Goal: Navigation & Orientation: Find specific page/section

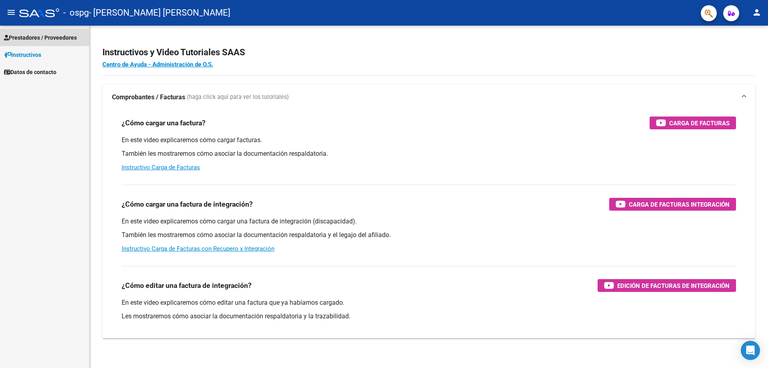
click at [38, 40] on span "Prestadores / Proveedores" at bounding box center [40, 37] width 73 height 9
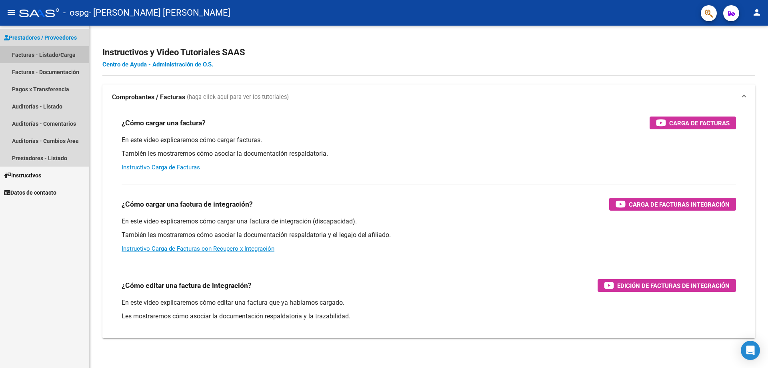
click at [48, 58] on link "Facturas - Listado/Carga" at bounding box center [44, 54] width 89 height 17
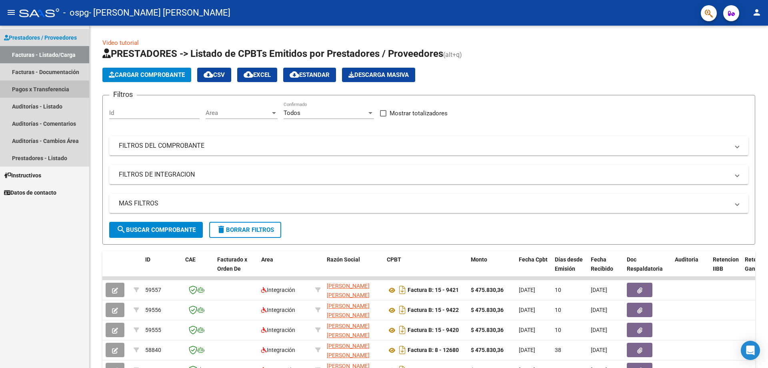
click at [72, 82] on link "Pagos x Transferencia" at bounding box center [44, 88] width 89 height 17
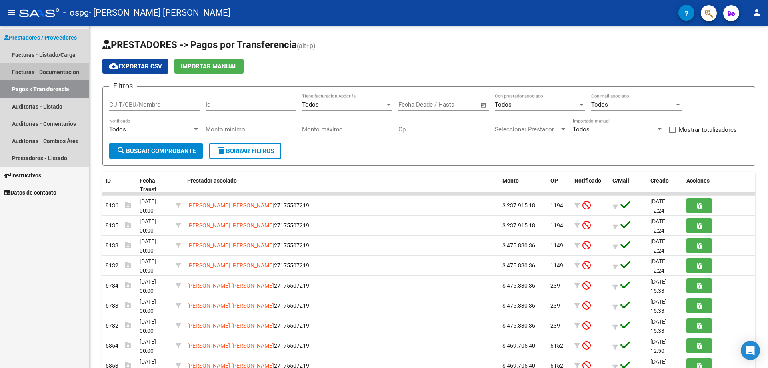
click at [55, 69] on link "Facturas - Documentación" at bounding box center [44, 71] width 89 height 17
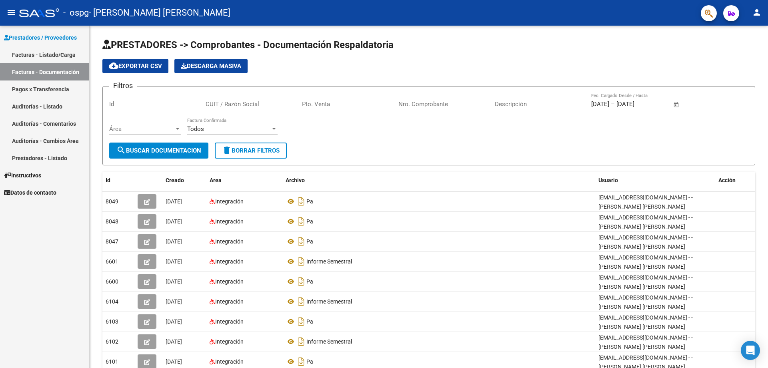
click at [61, 127] on link "Auditorías - Comentarios" at bounding box center [44, 123] width 89 height 17
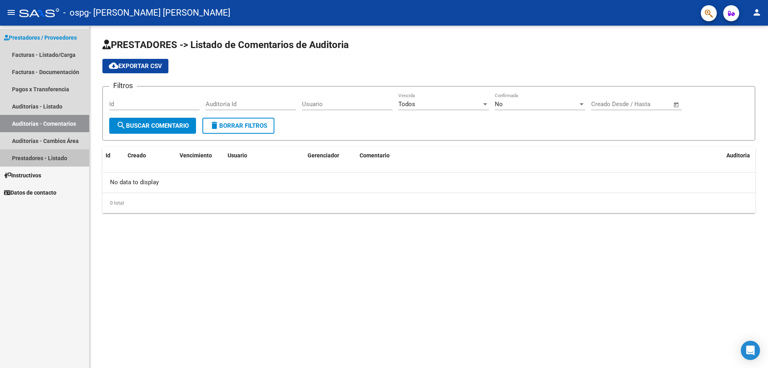
click at [61, 157] on link "Prestadores - Listado" at bounding box center [44, 157] width 89 height 17
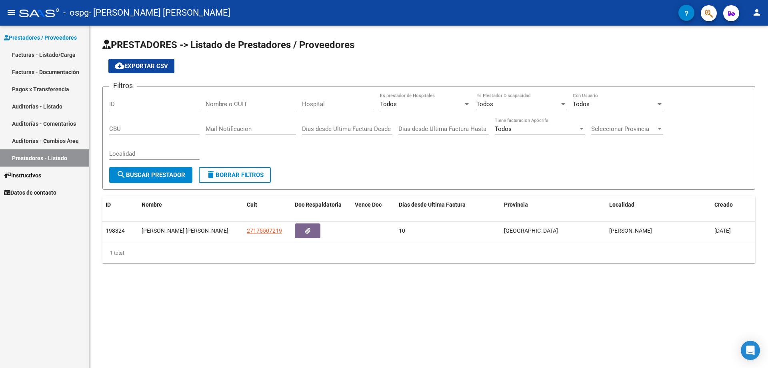
click at [56, 81] on link "Pagos x Transferencia" at bounding box center [44, 88] width 89 height 17
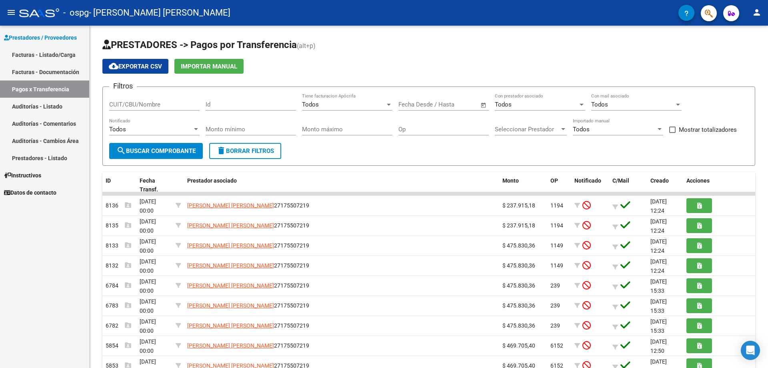
click at [56, 74] on link "Facturas - Documentación" at bounding box center [44, 71] width 89 height 17
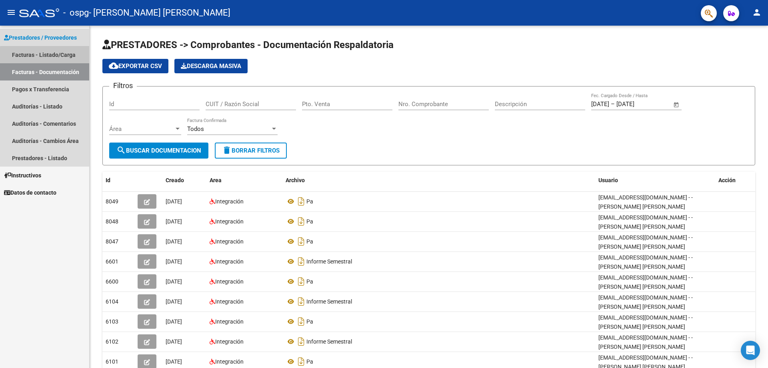
click at [51, 58] on link "Facturas - Listado/Carga" at bounding box center [44, 54] width 89 height 17
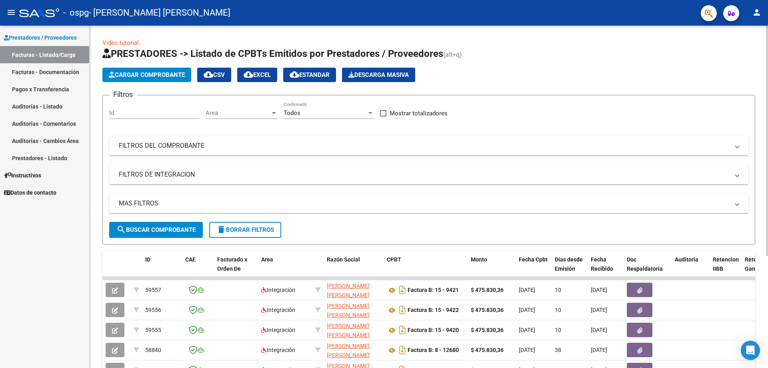
click at [246, 153] on mat-expansion-panel-header "FILTROS DEL COMPROBANTE" at bounding box center [428, 145] width 639 height 19
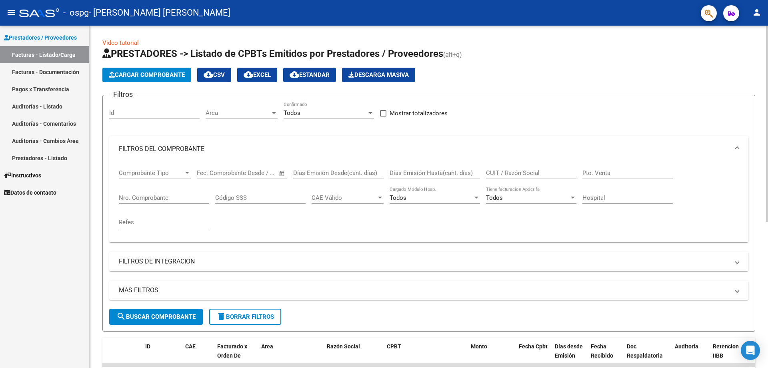
click at [246, 150] on mat-panel-title "FILTROS DEL COMPROBANTE" at bounding box center [424, 148] width 611 height 9
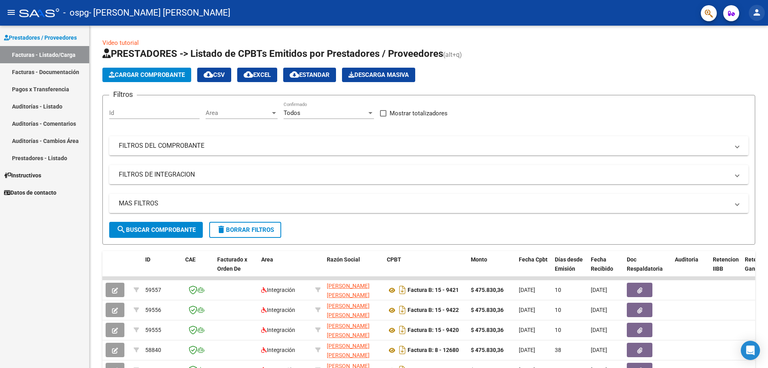
click at [761, 19] on button "person" at bounding box center [757, 13] width 16 height 16
click at [761, 15] on div at bounding box center [384, 184] width 768 height 368
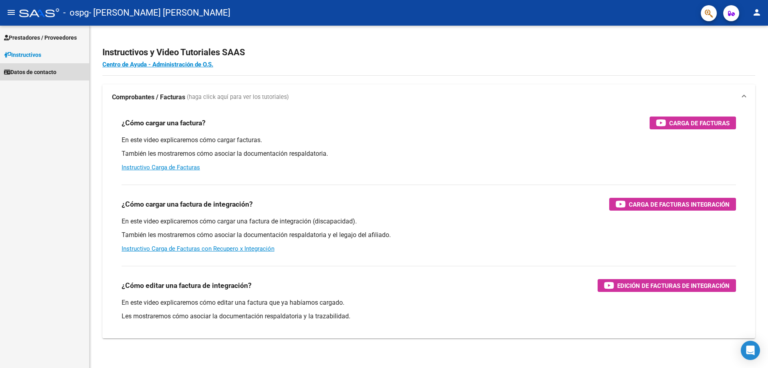
click at [64, 71] on link "Datos de contacto" at bounding box center [44, 71] width 89 height 17
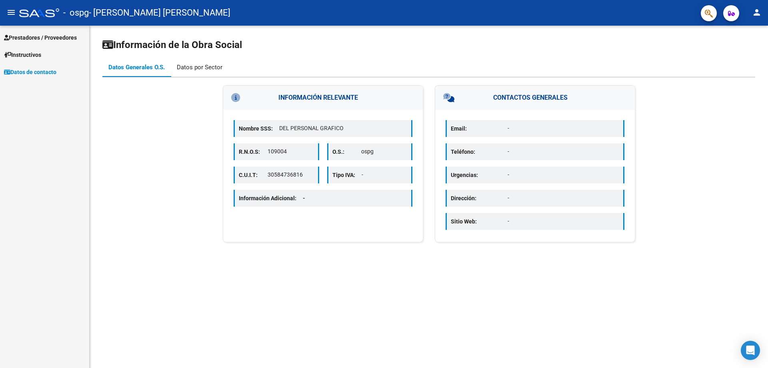
click at [192, 75] on div "Datos por Sector" at bounding box center [200, 67] width 58 height 19
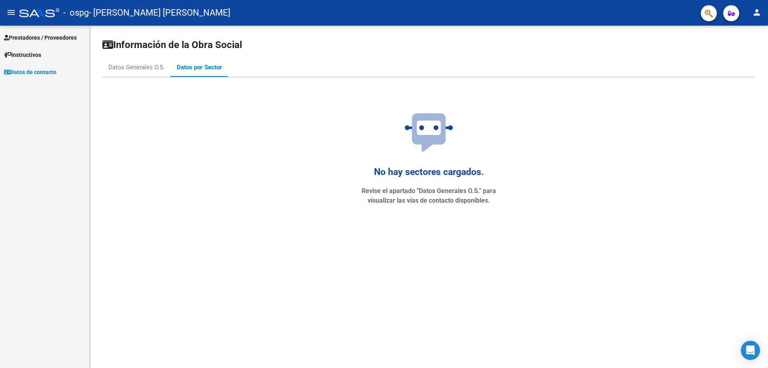
click at [15, 38] on span "Prestadores / Proveedores" at bounding box center [40, 37] width 73 height 9
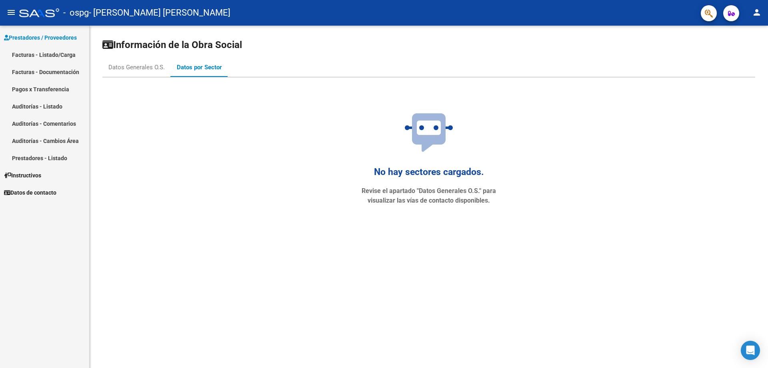
click at [54, 131] on link "Auditorías - Comentarios" at bounding box center [44, 123] width 89 height 17
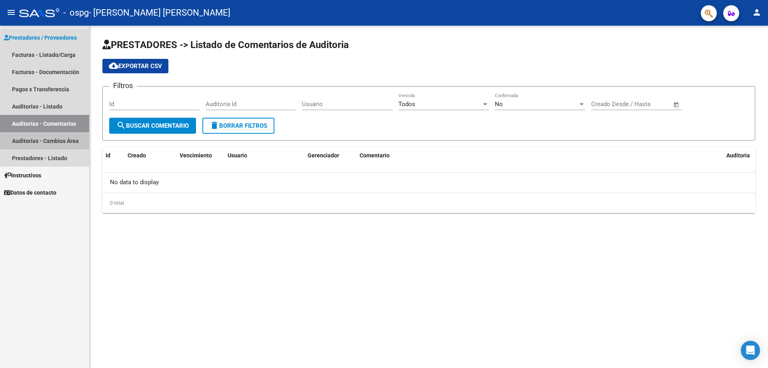
click at [54, 143] on link "Auditorías - Cambios Área" at bounding box center [44, 140] width 89 height 17
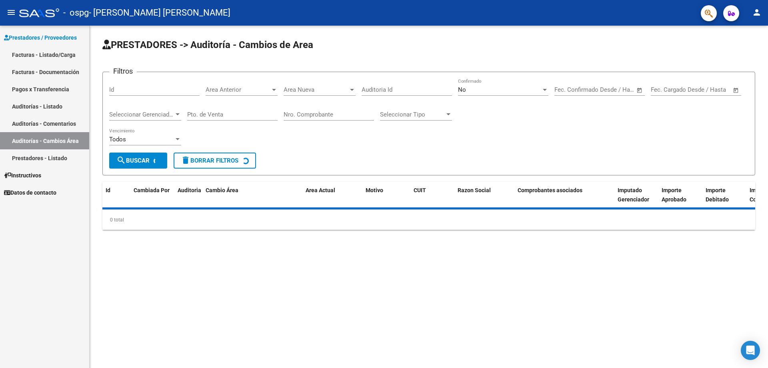
click at [50, 101] on link "Auditorías - Listado" at bounding box center [44, 106] width 89 height 17
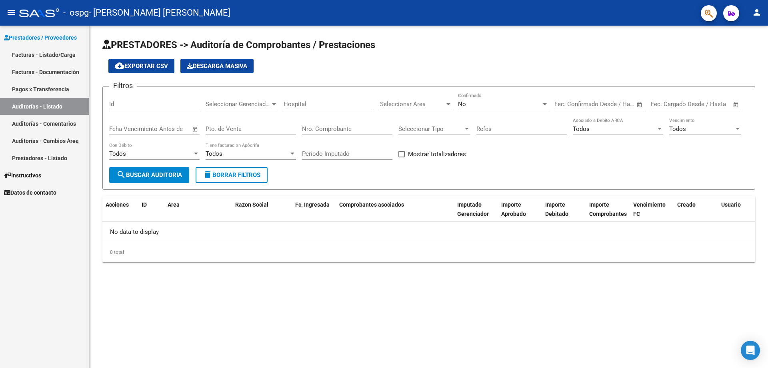
click at [50, 88] on link "Pagos x Transferencia" at bounding box center [44, 88] width 89 height 17
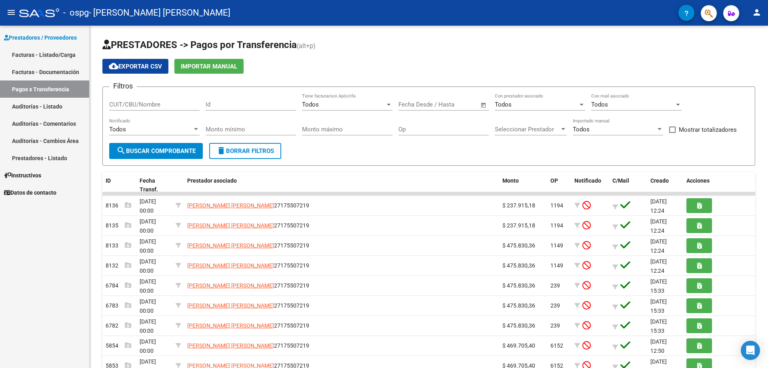
click at [48, 65] on link "Facturas - Documentación" at bounding box center [44, 71] width 89 height 17
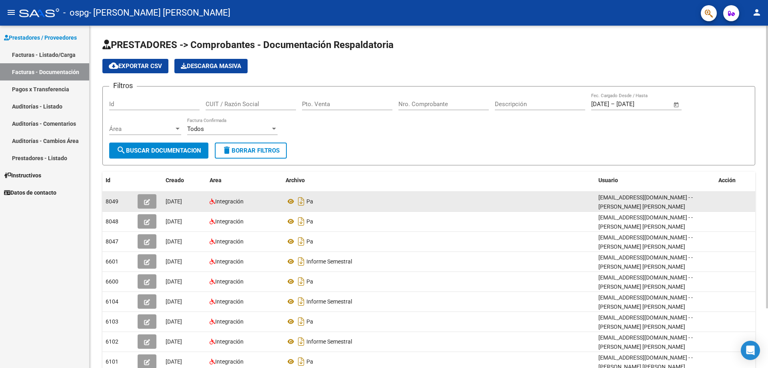
scroll to position [72, 0]
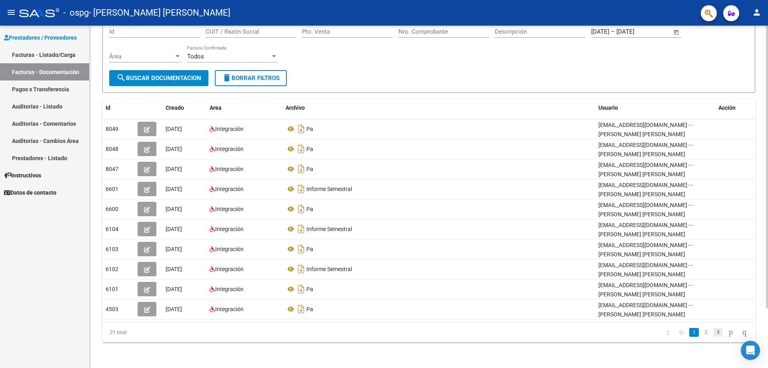
click at [713, 332] on link "3" at bounding box center [718, 332] width 10 height 9
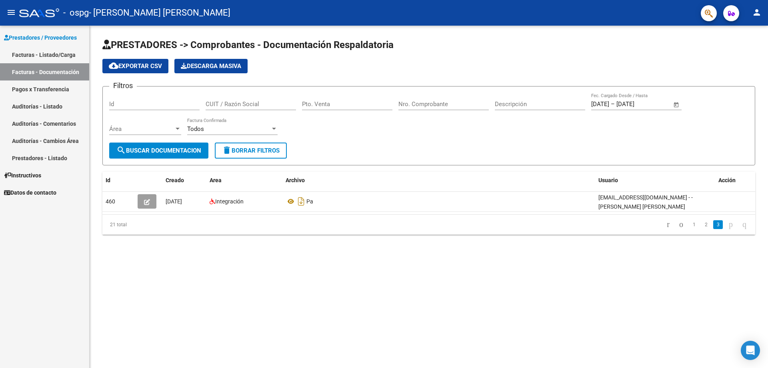
scroll to position [0, 0]
click at [48, 48] on link "Facturas - Listado/Carga" at bounding box center [44, 54] width 89 height 17
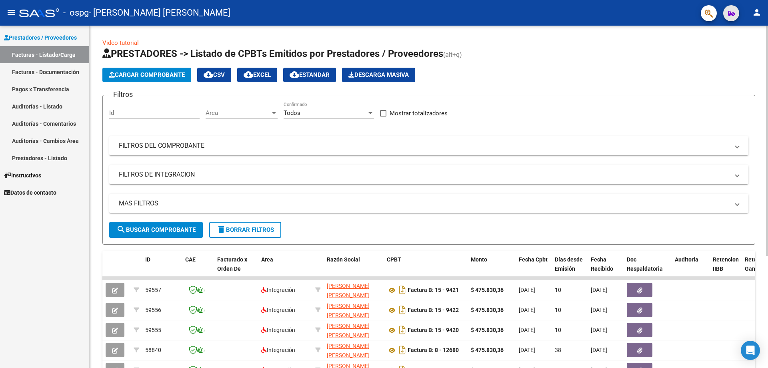
click at [729, 12] on icon "button" at bounding box center [731, 13] width 7 height 6
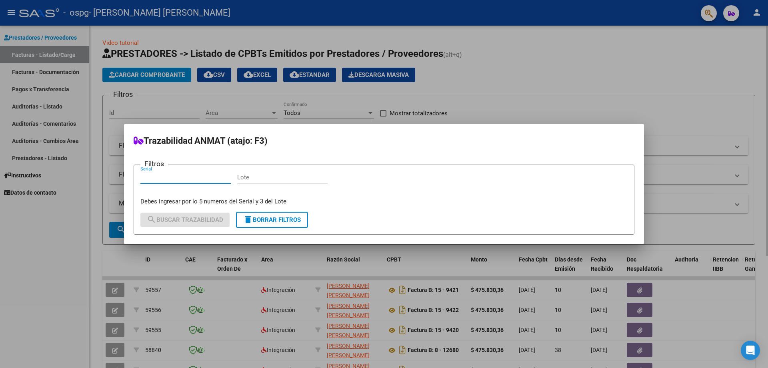
click at [513, 93] on div at bounding box center [384, 184] width 768 height 368
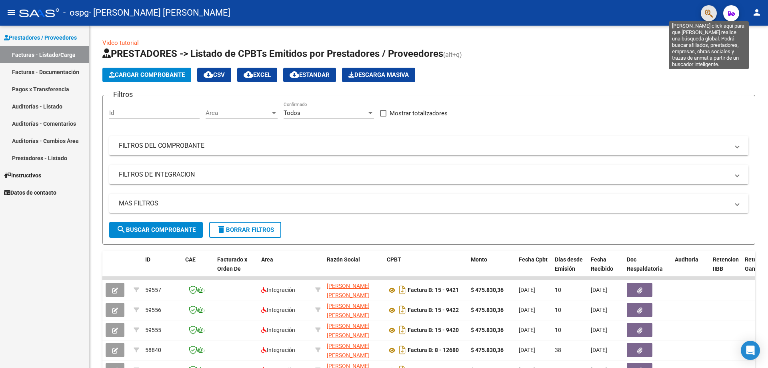
click at [705, 16] on icon "button" at bounding box center [709, 13] width 8 height 9
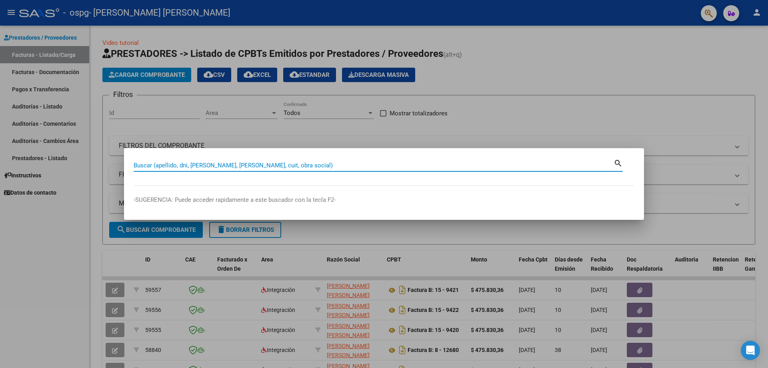
click at [375, 168] on input "Buscar (apellido, dni, cuil, nro traspaso, cuit, obra social)" at bounding box center [374, 165] width 480 height 7
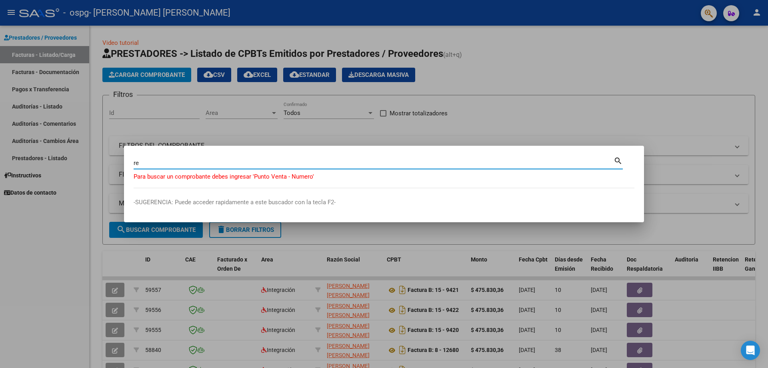
type input "r"
drag, startPoint x: 527, startPoint y: 82, endPoint x: 556, endPoint y: 84, distance: 29.2
click at [527, 82] on div at bounding box center [384, 184] width 768 height 368
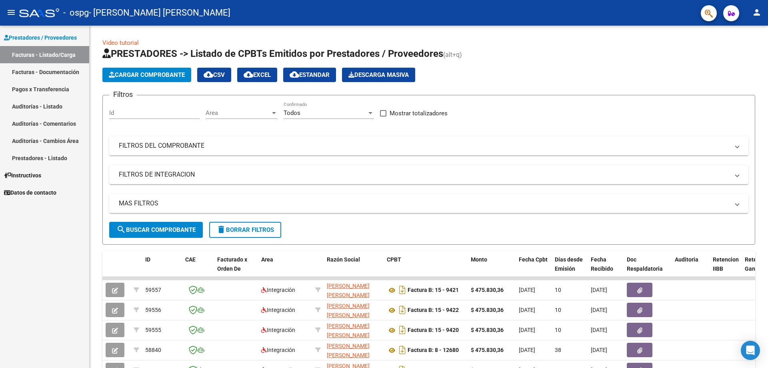
click at [16, 7] on button "menu" at bounding box center [11, 13] width 16 height 16
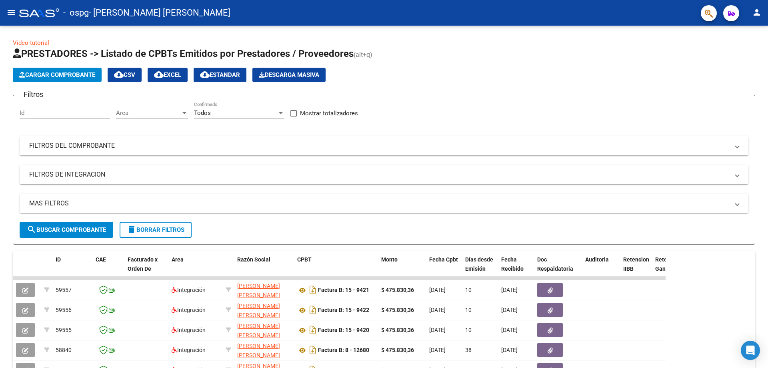
click at [16, 7] on button "menu" at bounding box center [11, 13] width 16 height 16
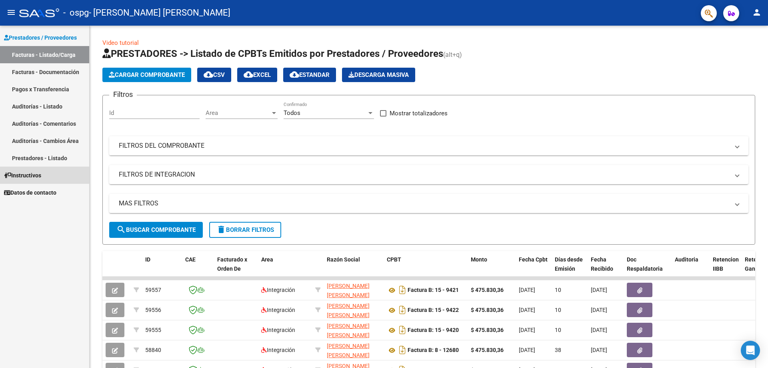
click at [26, 180] on link "Instructivos" at bounding box center [44, 174] width 89 height 17
